Goal: Transaction & Acquisition: Subscribe to service/newsletter

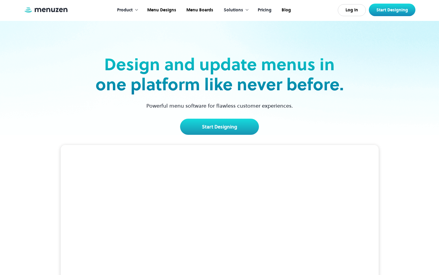
click at [264, 11] on link "Pricing" at bounding box center [264, 10] width 24 height 19
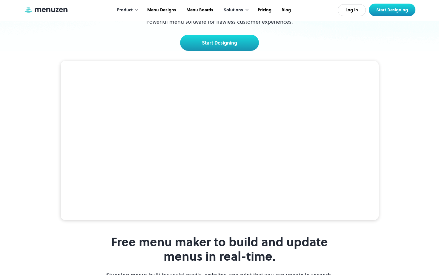
scroll to position [141, 0]
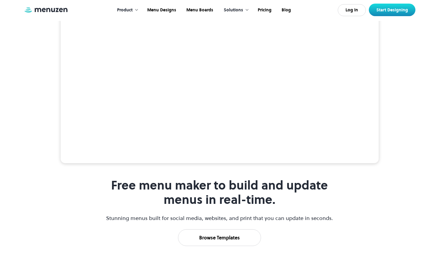
click at [231, 10] on div "Solutions" at bounding box center [233, 10] width 19 height 7
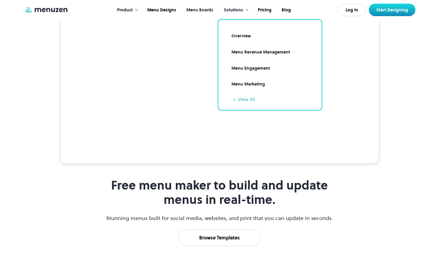
click at [203, 10] on link "Menu Boards" at bounding box center [199, 10] width 37 height 19
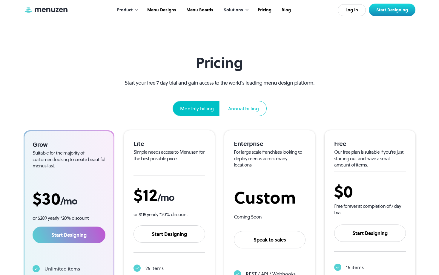
click at [246, 106] on div "Annual billing" at bounding box center [243, 108] width 31 height 7
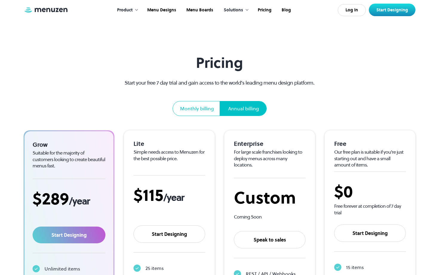
click at [192, 110] on div "Monthly billing" at bounding box center [197, 108] width 34 height 7
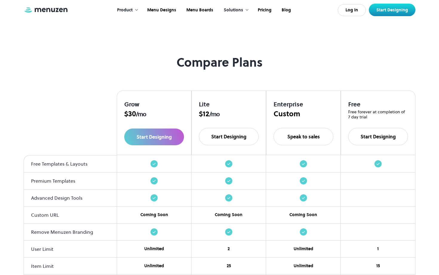
scroll to position [498, 0]
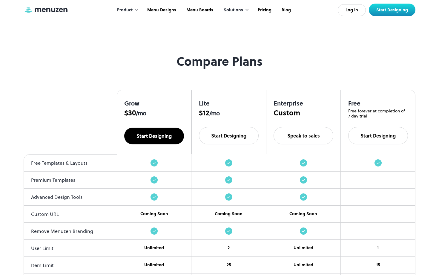
click at [153, 129] on link "Start Designing" at bounding box center [154, 136] width 60 height 17
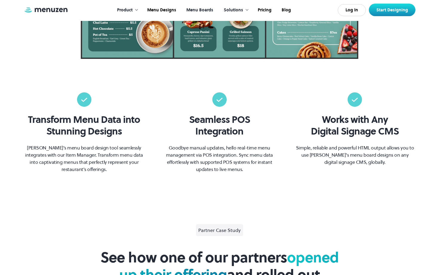
scroll to position [277, 0]
